Goal: Information Seeking & Learning: Learn about a topic

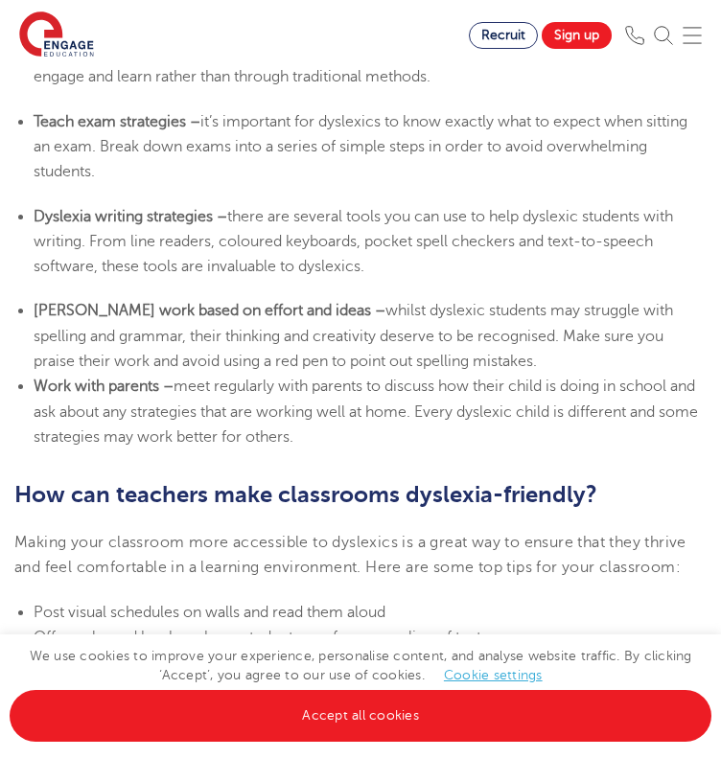
scroll to position [3974, 0]
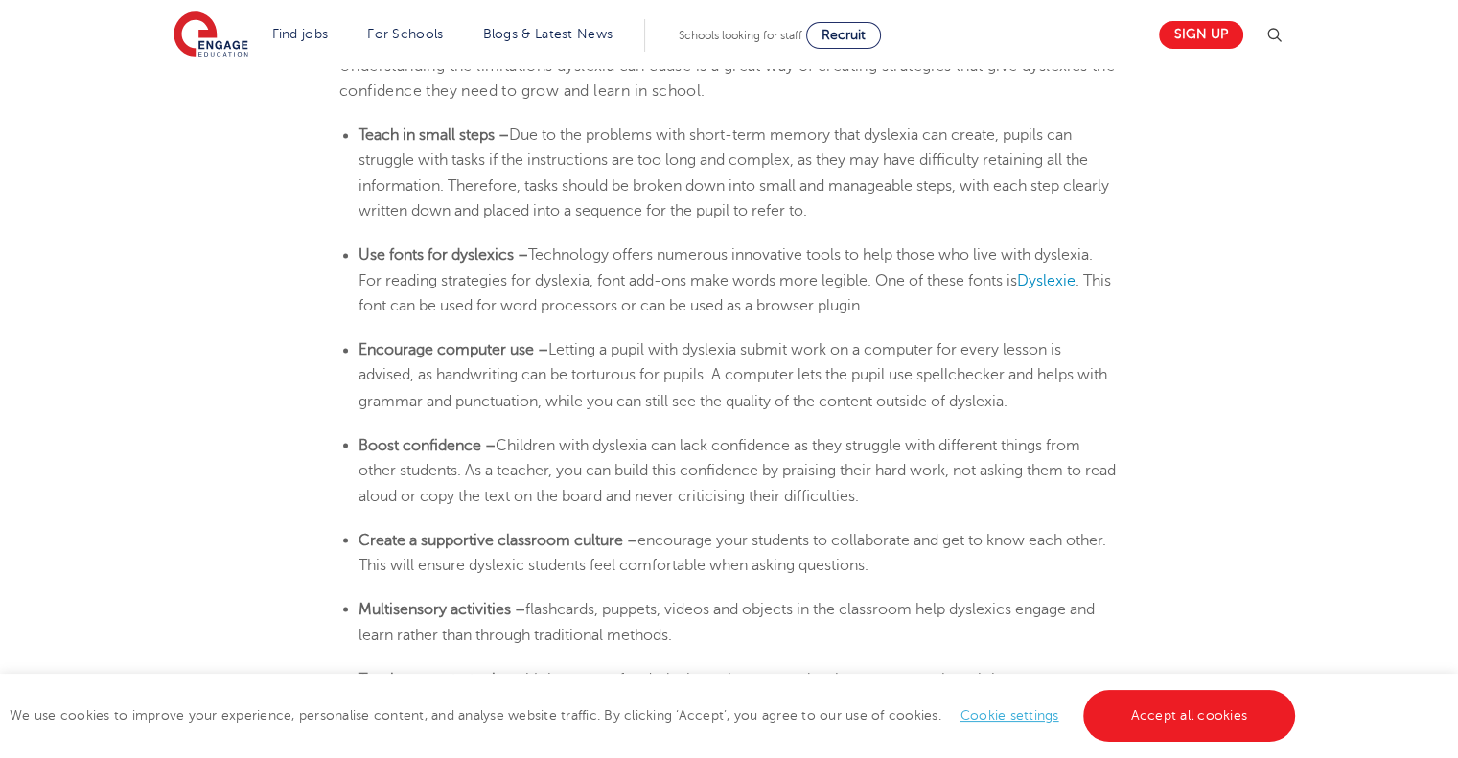
scroll to position [3251, 0]
